Goal: Task Accomplishment & Management: Complete application form

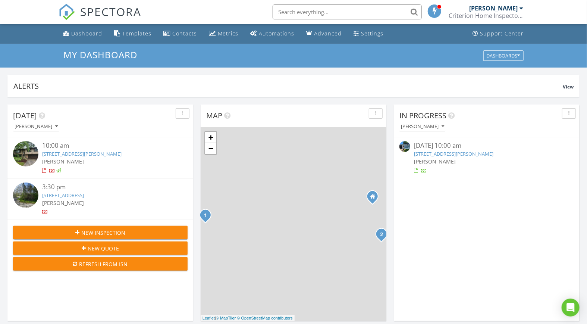
click at [464, 152] on link "195 Blue Spruce Ln, Marshall, WI 53559" at bounding box center [453, 153] width 79 height 7
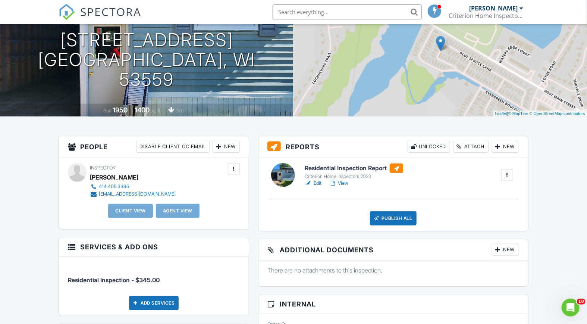
click at [439, 11] on div at bounding box center [434, 10] width 13 height 13
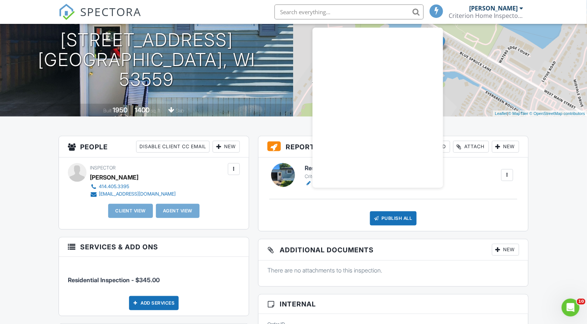
click at [442, 12] on div at bounding box center [436, 10] width 13 height 13
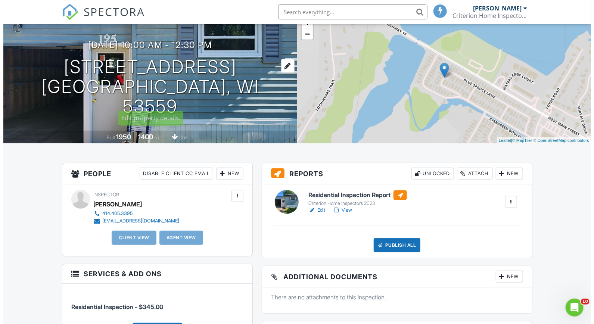
scroll to position [83, 0]
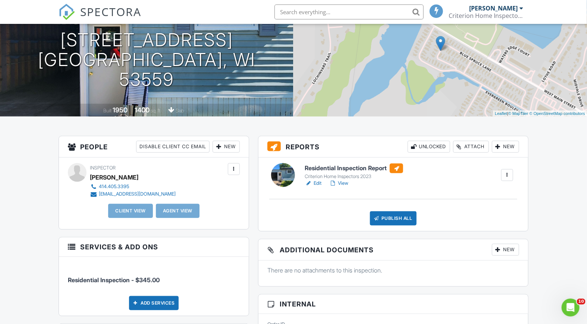
click at [225, 147] on div "New" at bounding box center [226, 147] width 27 height 12
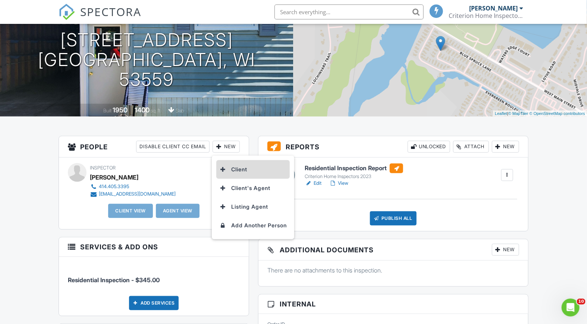
click at [239, 166] on li "Client" at bounding box center [252, 169] width 73 height 19
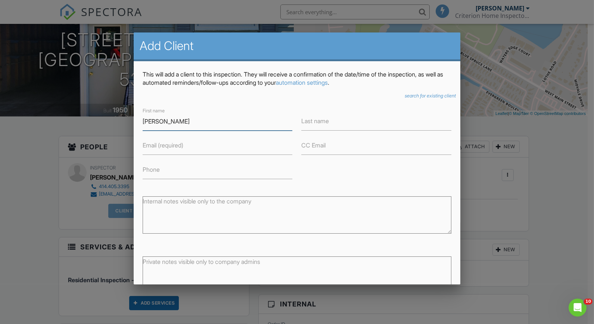
type input "[PERSON_NAME]"
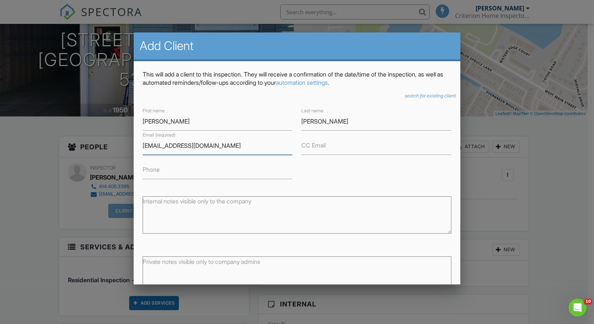
type input "[EMAIL_ADDRESS][DOMAIN_NAME]"
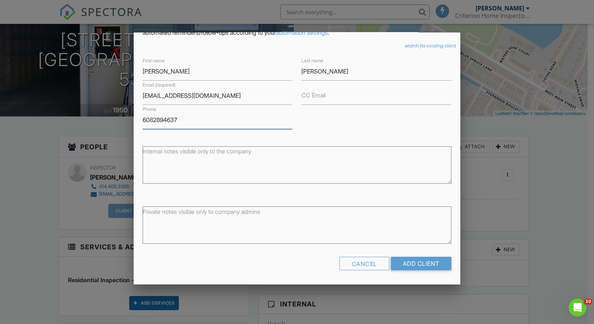
scroll to position [50, 0]
type input "6082894637"
click at [413, 260] on input "Add Client" at bounding box center [421, 262] width 60 height 13
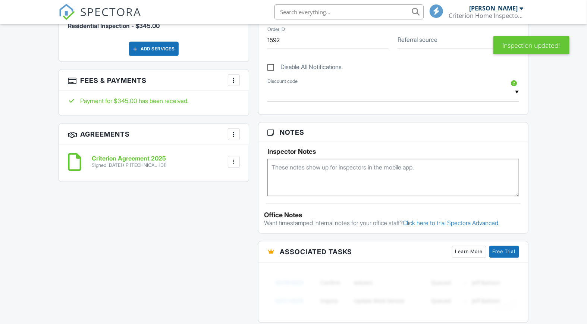
scroll to position [456, 0]
click at [127, 162] on h6 "Criterion Agreement 2025" at bounding box center [129, 158] width 75 height 7
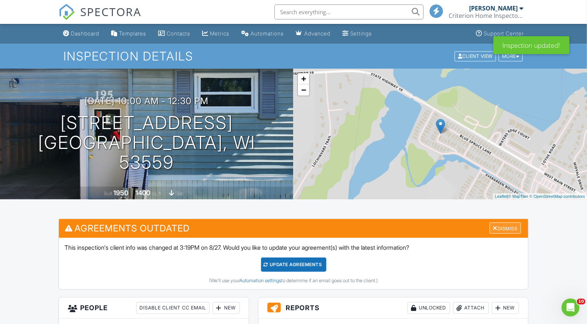
click at [499, 226] on div "Dismiss" at bounding box center [505, 228] width 31 height 12
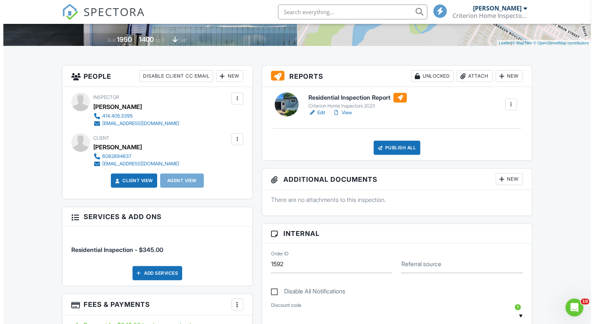
scroll to position [124, 0]
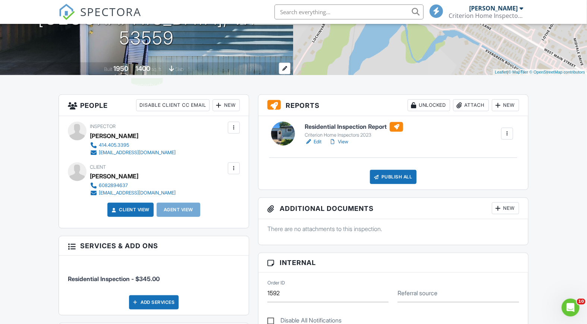
click at [119, 66] on div "1950" at bounding box center [120, 69] width 15 height 8
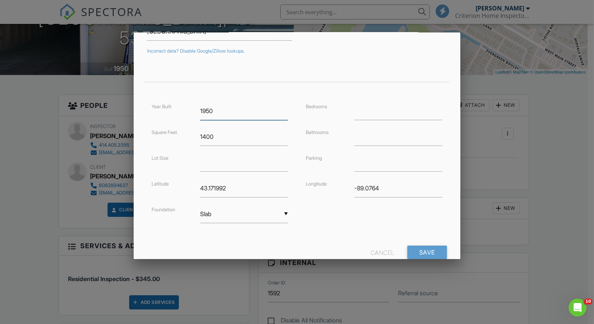
click at [220, 114] on input "1950" at bounding box center [244, 111] width 88 height 18
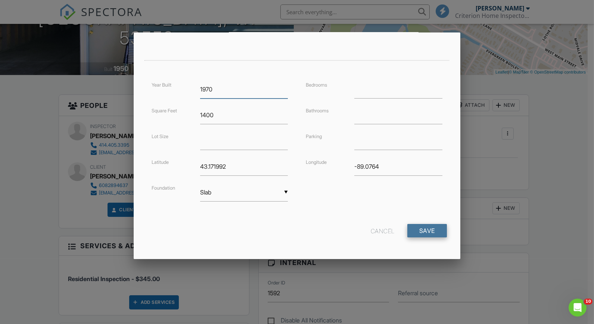
type input "1970"
click at [418, 231] on input "Save" at bounding box center [427, 230] width 40 height 13
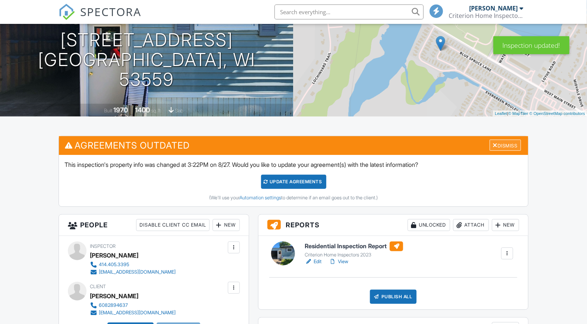
click at [505, 145] on div "Dismiss" at bounding box center [505, 146] width 31 height 12
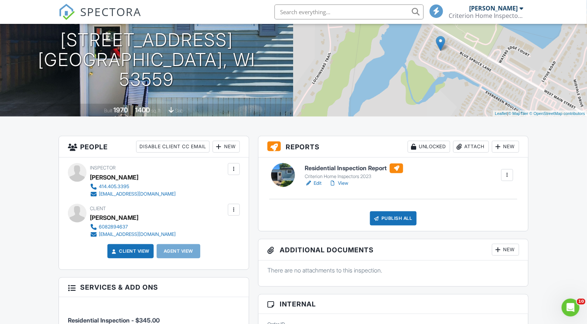
click at [321, 184] on link "Edit" at bounding box center [313, 182] width 17 height 7
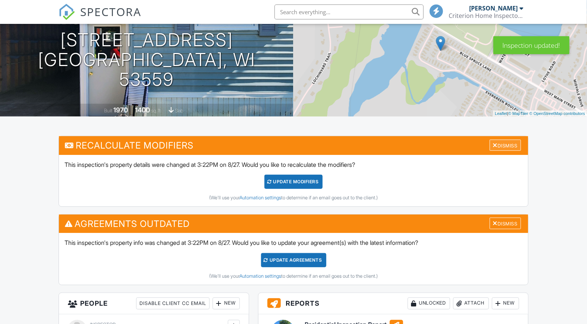
click at [510, 147] on div "Dismiss" at bounding box center [505, 146] width 31 height 12
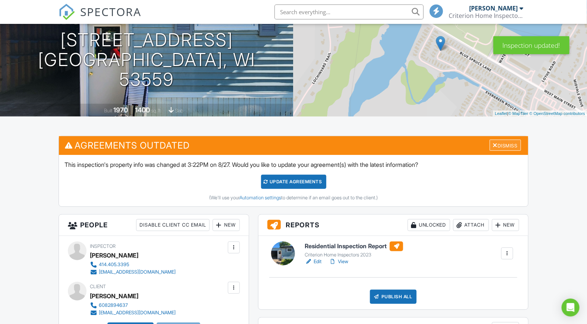
click at [510, 143] on div "Dismiss" at bounding box center [505, 146] width 31 height 12
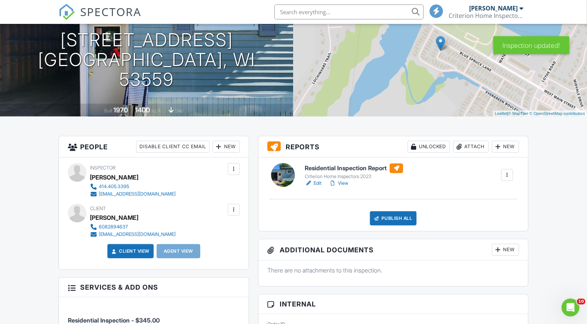
click at [316, 181] on link "Edit" at bounding box center [313, 182] width 17 height 7
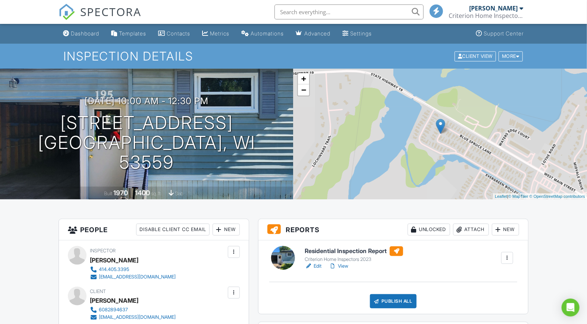
click at [510, 12] on div "Criterion Home Inspectors, LLC" at bounding box center [486, 15] width 75 height 7
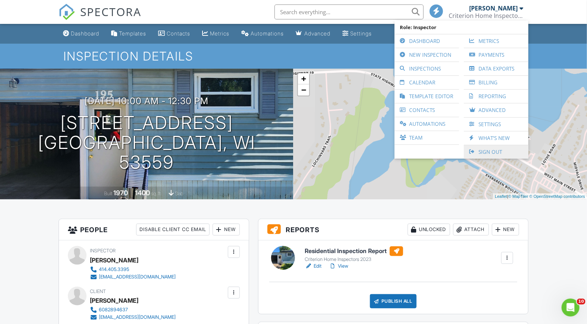
click at [488, 156] on link "Sign Out" at bounding box center [496, 151] width 57 height 13
